Goal: Check status: Check status

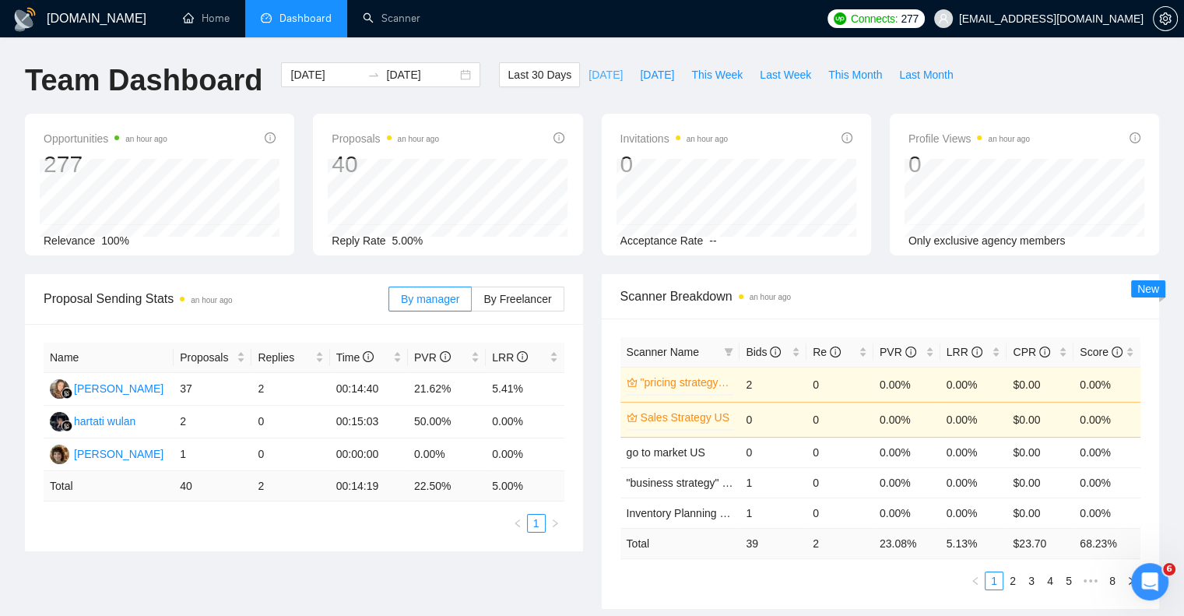
click at [589, 71] on span "[DATE]" at bounding box center [606, 74] width 34 height 17
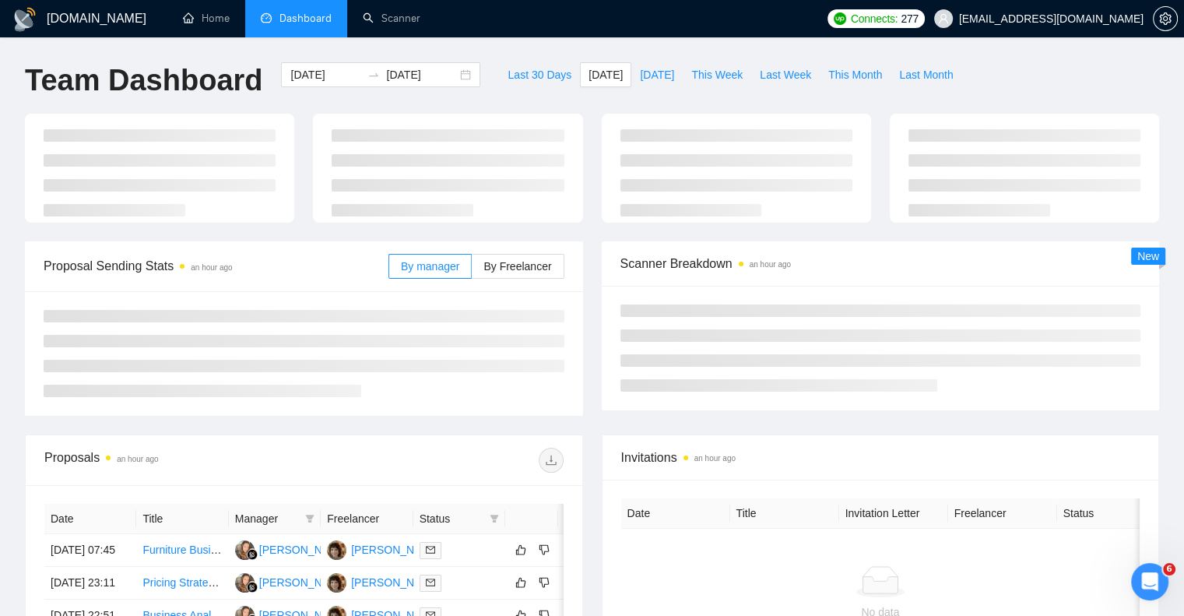
type input "[DATE]"
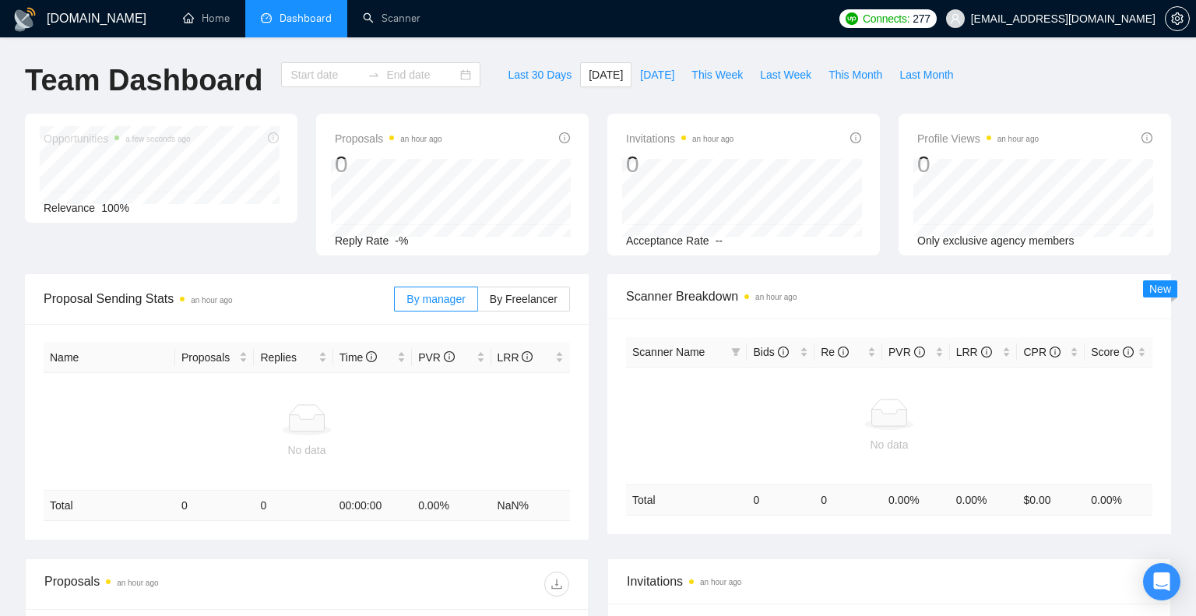
type input "[DATE]"
